Goal: Navigation & Orientation: Find specific page/section

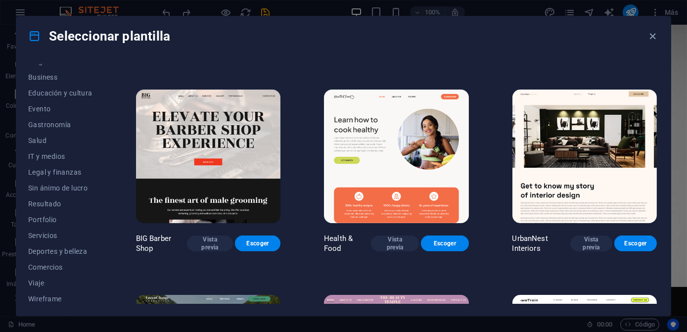
scroll to position [155, 0]
click at [40, 227] on button "Servicios" at bounding box center [60, 233] width 64 height 16
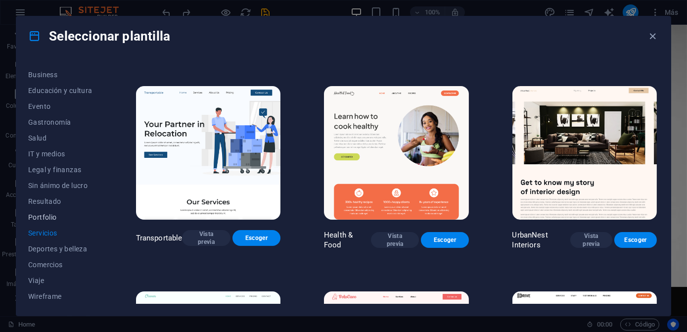
click at [48, 222] on button "Portfolio" at bounding box center [60, 217] width 64 height 16
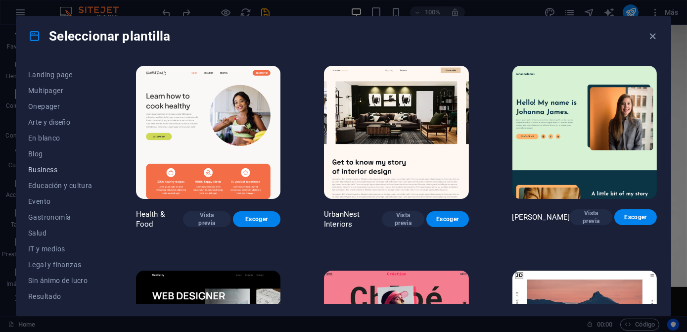
scroll to position [0, 0]
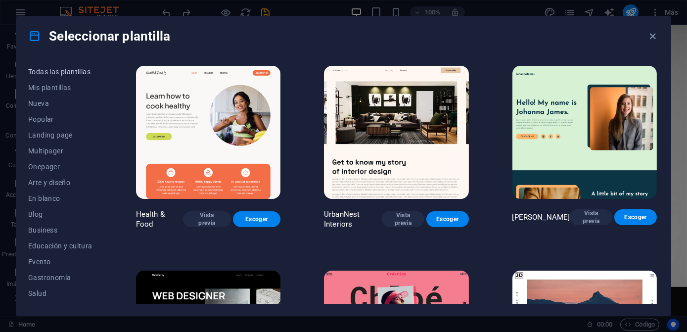
click at [60, 73] on span "Todas las plantillas" at bounding box center [60, 72] width 64 height 8
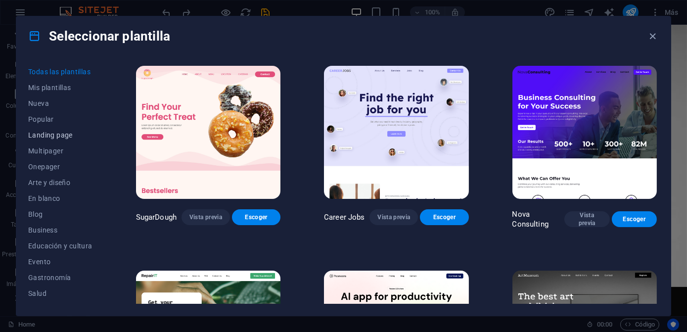
click at [54, 138] on span "Landing page" at bounding box center [60, 135] width 64 height 8
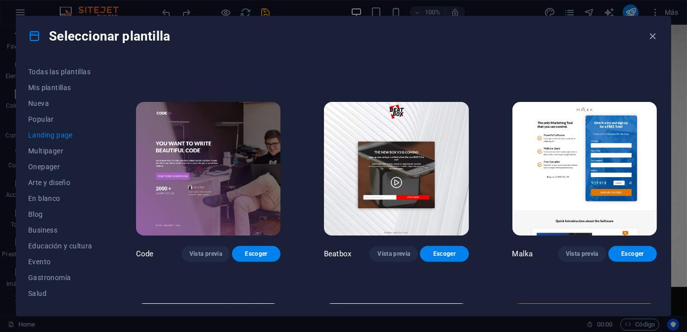
scroll to position [224, 0]
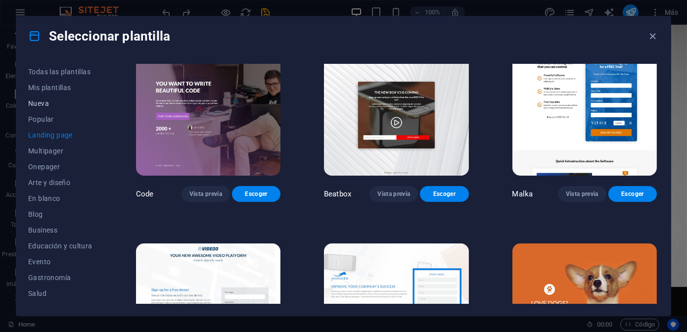
click at [54, 102] on span "Nueva" at bounding box center [60, 103] width 64 height 8
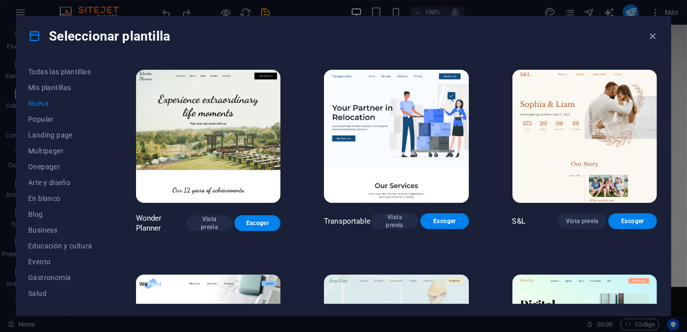
scroll to position [404, 0]
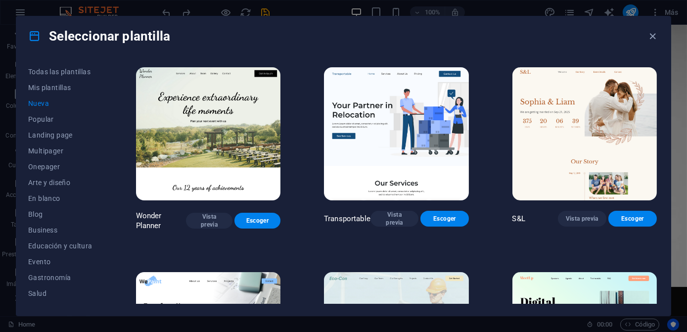
click at [483, 155] on div "SugarDough Vista previa Escoger Career Jobs Vista previa Escoger Nova Consultin…" at bounding box center [396, 145] width 525 height 973
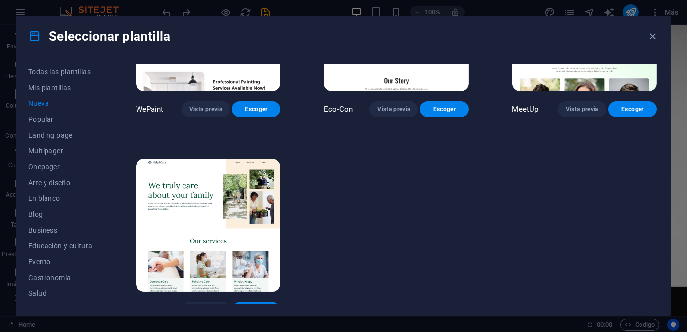
scroll to position [728, 0]
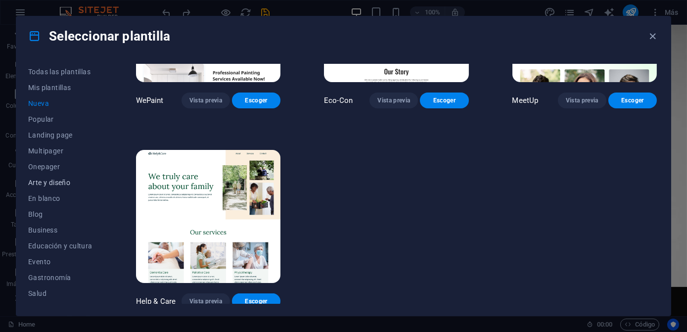
click at [77, 183] on span "Arte y diseño" at bounding box center [60, 182] width 64 height 8
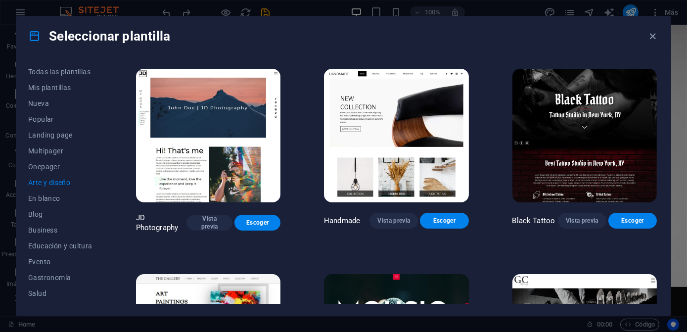
scroll to position [188, 0]
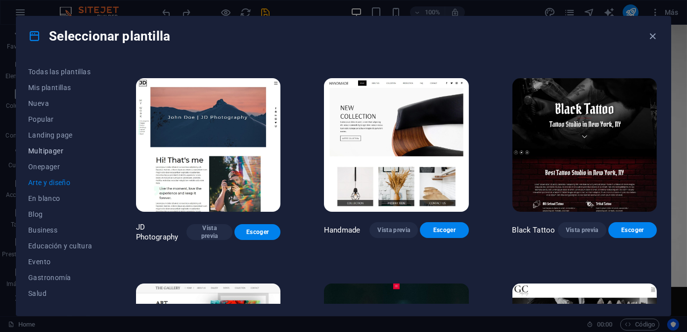
click at [68, 152] on span "Multipager" at bounding box center [60, 151] width 64 height 8
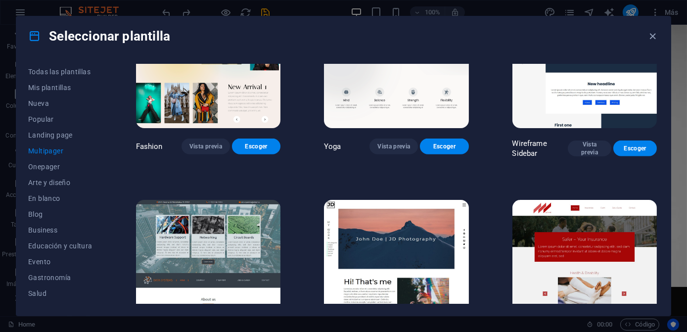
scroll to position [2134, 0]
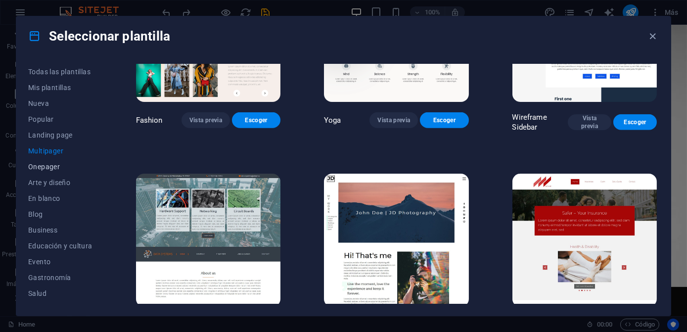
click at [44, 173] on button "Onepager" at bounding box center [60, 167] width 64 height 16
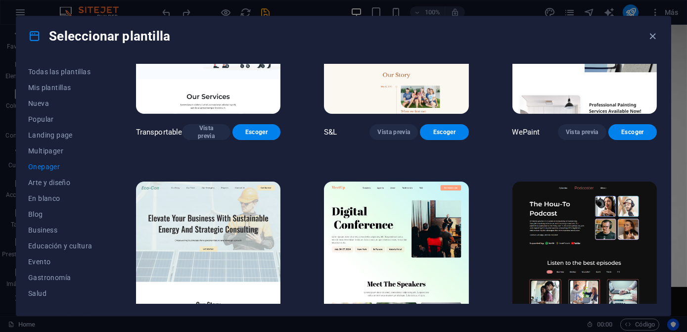
scroll to position [89, 0]
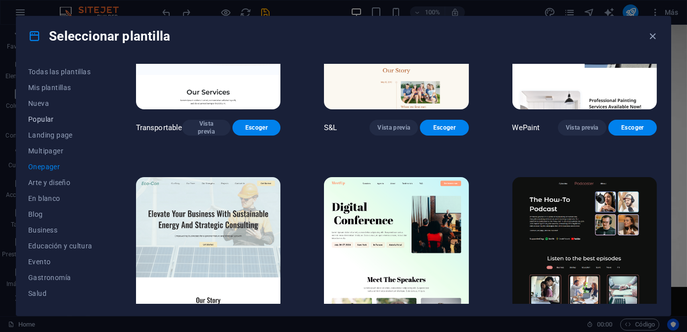
click at [63, 122] on span "Popular" at bounding box center [60, 119] width 64 height 8
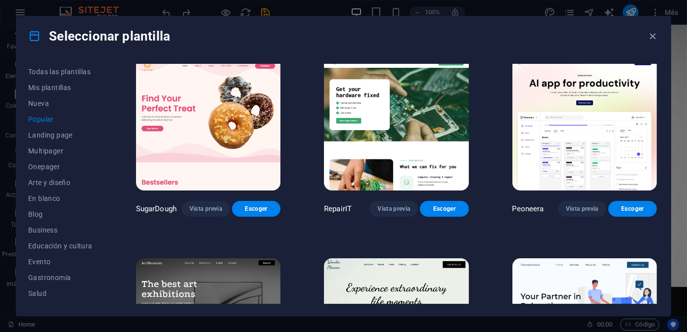
scroll to position [0, 0]
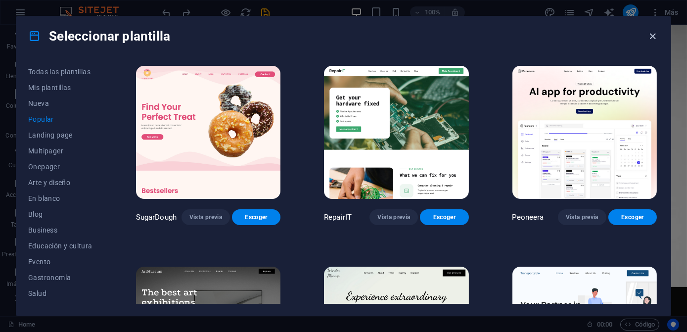
drag, startPoint x: 655, startPoint y: 33, endPoint x: 614, endPoint y: 9, distance: 47.2
click at [654, 34] on icon "button" at bounding box center [652, 36] width 11 height 11
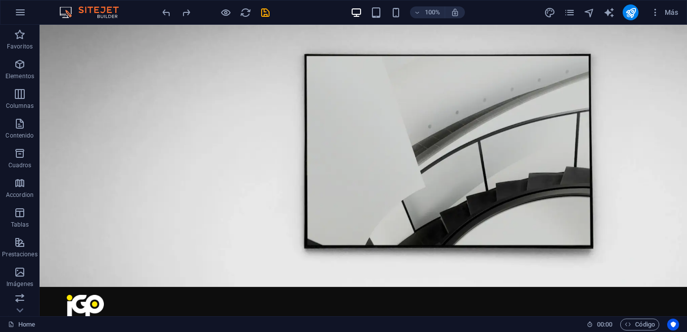
drag, startPoint x: 685, startPoint y: 233, endPoint x: 714, endPoint y: 43, distance: 193.1
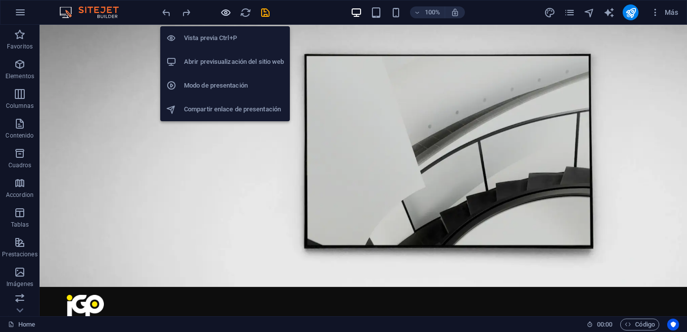
click at [221, 10] on icon "button" at bounding box center [225, 12] width 11 height 11
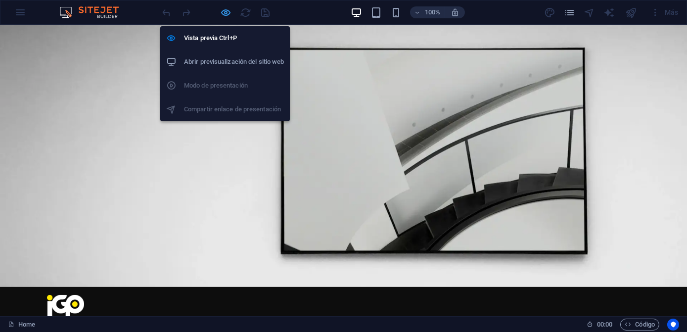
click at [221, 12] on icon "button" at bounding box center [225, 12] width 11 height 11
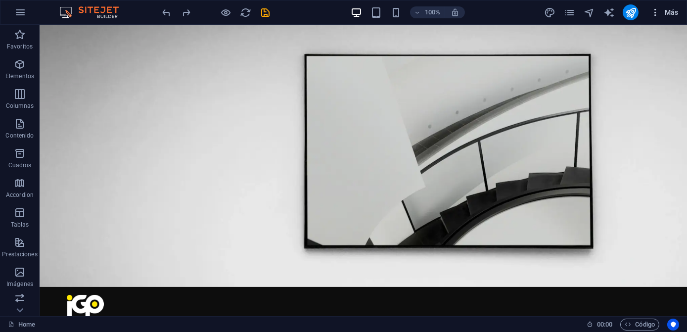
click at [669, 19] on button "Más" at bounding box center [664, 12] width 36 height 16
